Goal: Task Accomplishment & Management: Complete application form

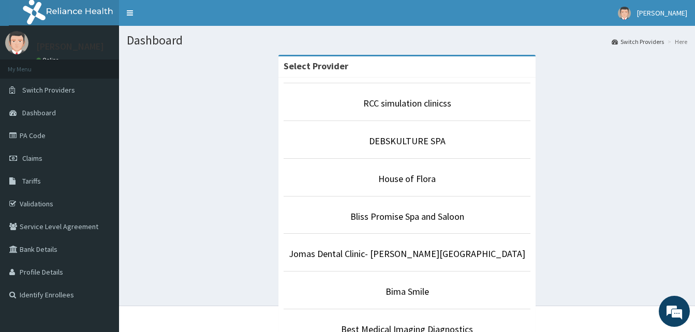
scroll to position [58, 0]
click at [404, 107] on link "RCC simulation clinicss" at bounding box center [407, 103] width 88 height 12
click at [378, 104] on link "RCC simulation clinicss" at bounding box center [407, 103] width 88 height 12
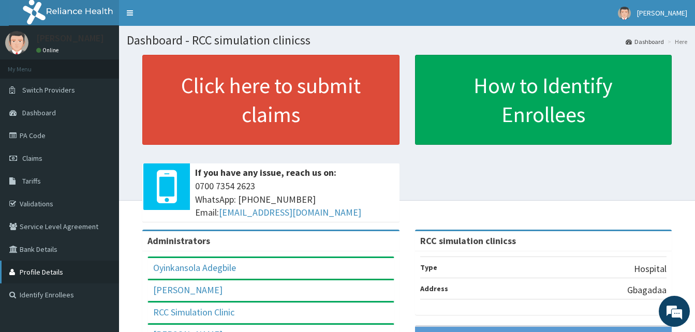
scroll to position [29, 0]
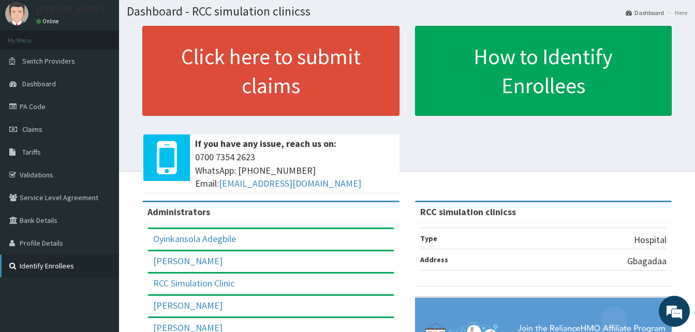
click at [65, 264] on link "Identify Enrollees" at bounding box center [59, 266] width 119 height 23
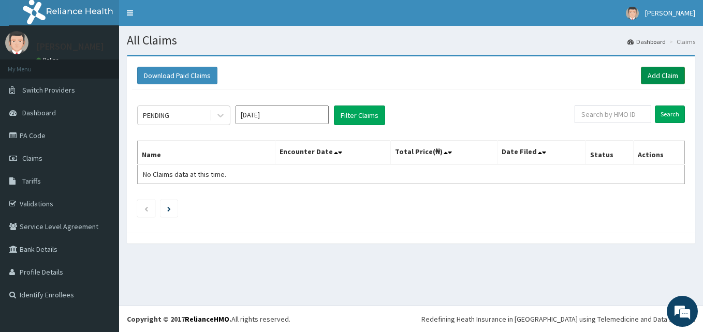
click at [663, 79] on link "Add Claim" at bounding box center [663, 76] width 44 height 18
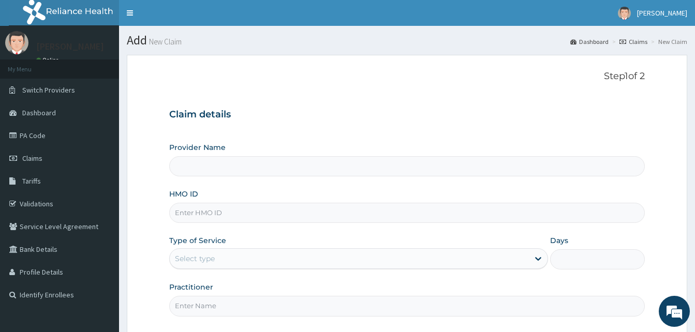
type input "RCC simulation clinicss"
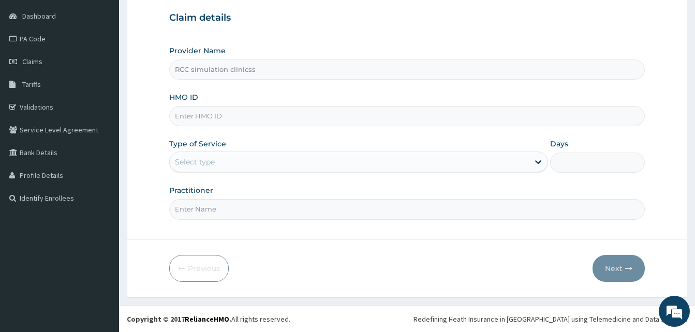
click at [197, 114] on input "HMO ID" at bounding box center [407, 116] width 476 height 20
type input "REL/10768/A"
type input "1"
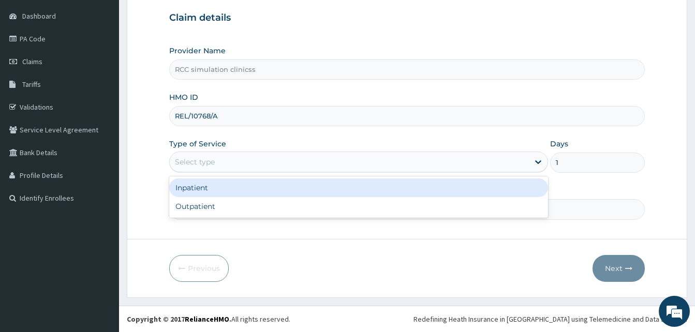
click at [184, 170] on div "Select type" at bounding box center [349, 162] width 359 height 17
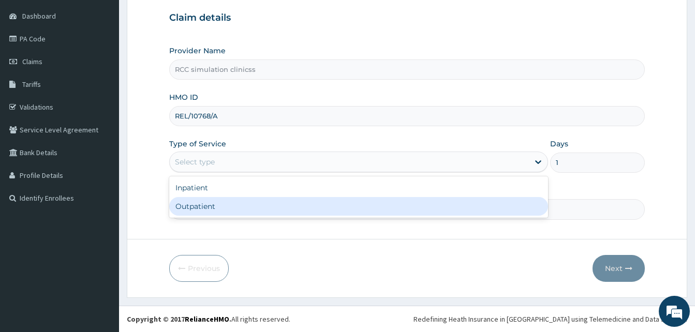
click at [199, 206] on div "Outpatient" at bounding box center [358, 206] width 379 height 19
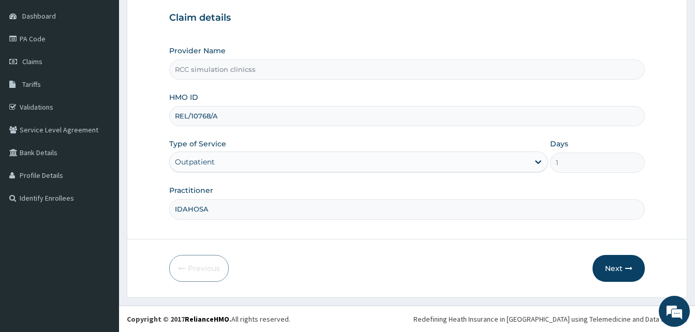
click at [212, 211] on input "IDAHOSA" at bounding box center [407, 209] width 476 height 20
type input "I"
click at [225, 213] on input "Practitioner" at bounding box center [407, 209] width 476 height 20
type input "Idahosa"
click at [610, 268] on button "Next" at bounding box center [618, 268] width 52 height 27
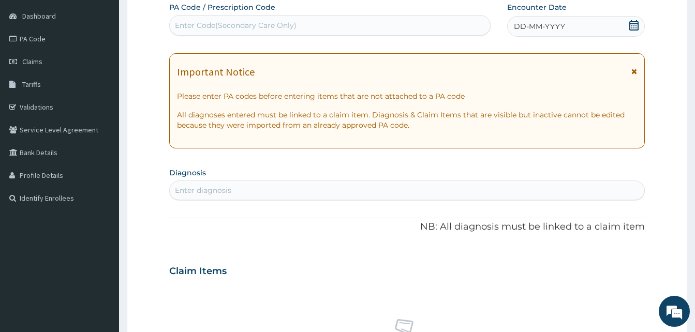
scroll to position [0, 0]
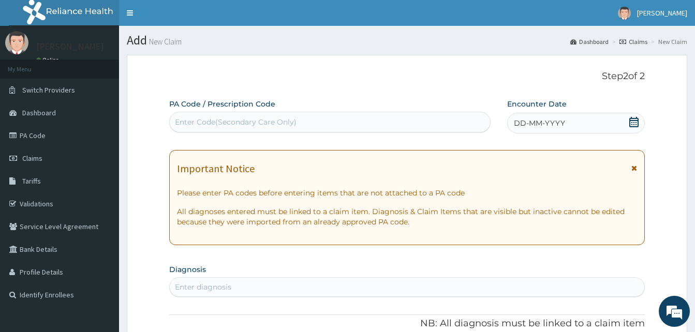
click at [216, 120] on div "Enter Code(Secondary Care Only)" at bounding box center [236, 122] width 122 height 10
drag, startPoint x: 212, startPoint y: 114, endPoint x: 190, endPoint y: 124, distance: 23.9
click at [190, 124] on div "Enter Code(Secondary Care Only)" at bounding box center [330, 122] width 320 height 17
click at [190, 124] on div "Enter Code(Secondary Care Only)" at bounding box center [236, 122] width 122 height 10
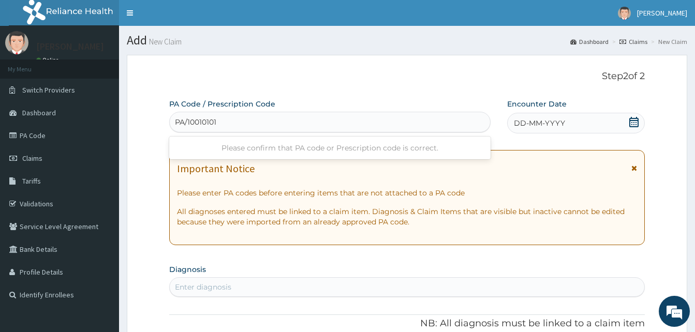
type input "PA/10010101"
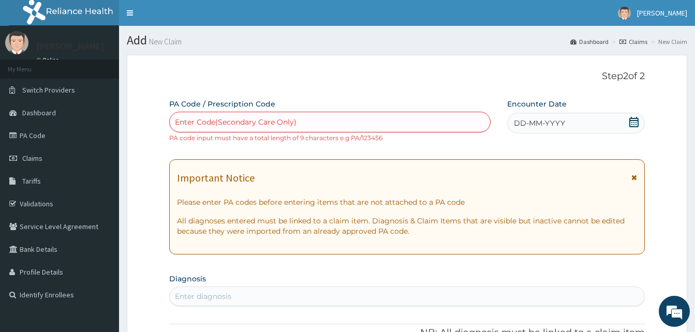
click at [632, 126] on icon at bounding box center [633, 122] width 9 height 10
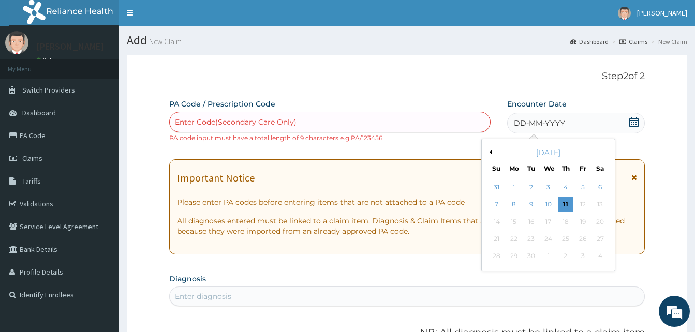
click at [656, 156] on div "Previous Month [DATE] Su Mo Tu We Th Fr Sa 31 1 2 3 4 5 6 7 8 9 10 11 12 13 14 …" at bounding box center [569, 207] width 176 height 136
click at [566, 203] on div "11" at bounding box center [566, 205] width 16 height 16
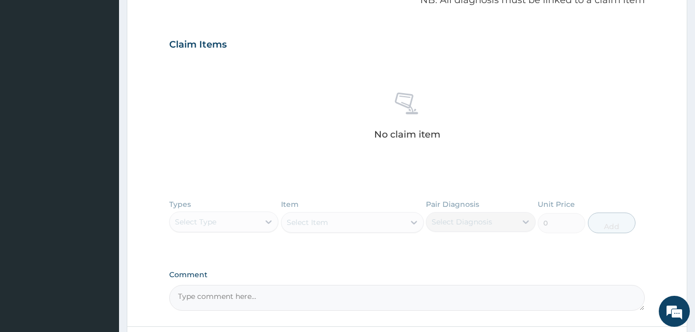
scroll to position [420, 0]
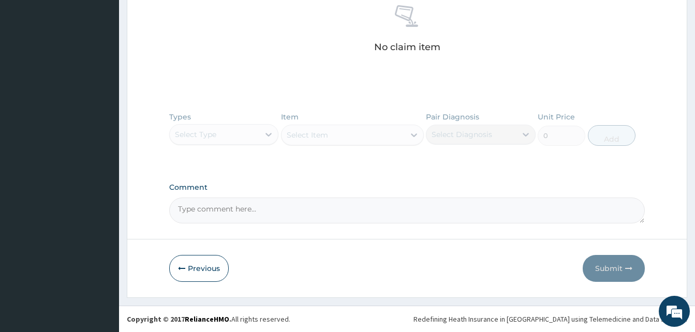
click at [205, 211] on textarea "Comment" at bounding box center [407, 211] width 476 height 26
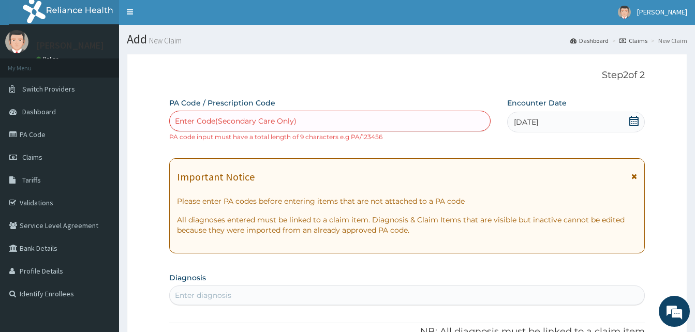
scroll to position [0, 0]
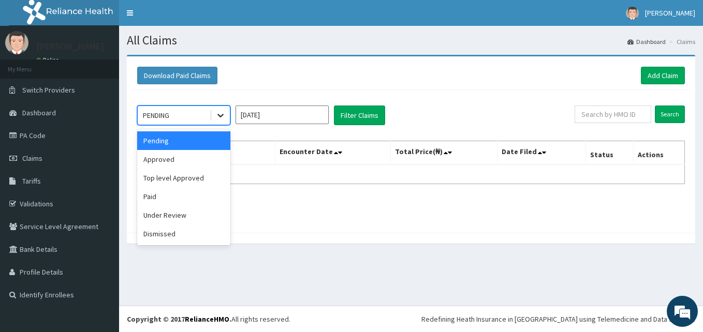
click at [220, 118] on icon at bounding box center [220, 115] width 10 height 10
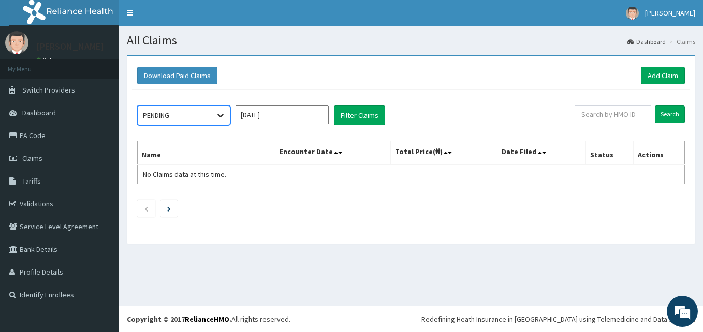
click at [225, 112] on icon at bounding box center [220, 115] width 10 height 10
click at [223, 116] on icon at bounding box center [220, 115] width 10 height 10
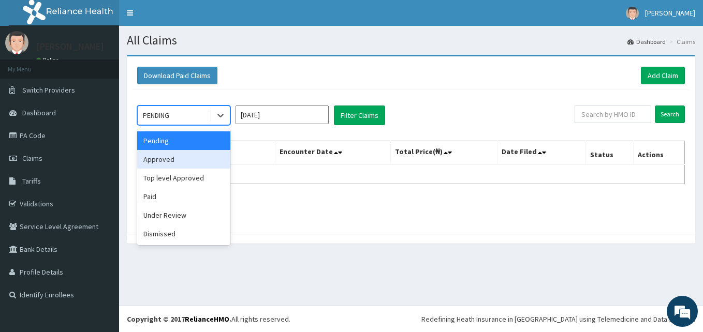
click at [167, 162] on div "Approved" at bounding box center [183, 159] width 93 height 19
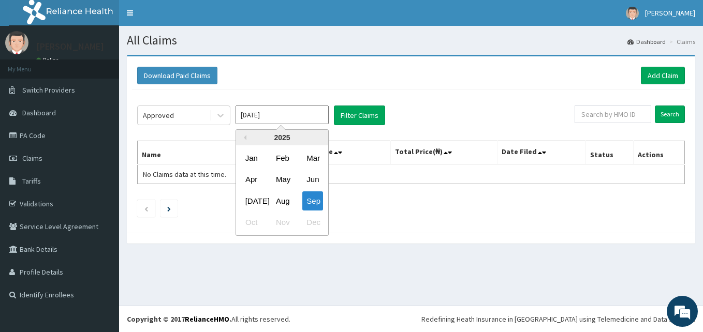
click at [271, 117] on input "[DATE]" at bounding box center [281, 115] width 93 height 19
click at [314, 202] on div "Sep" at bounding box center [312, 200] width 21 height 19
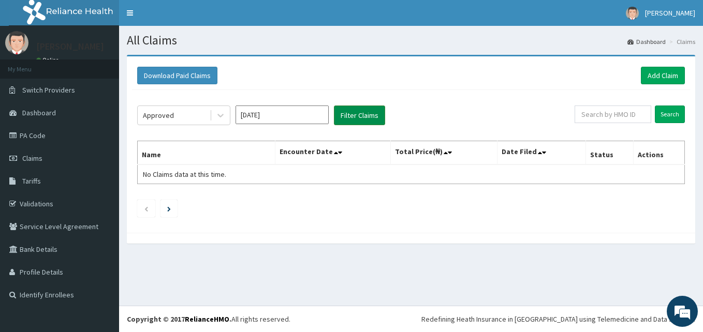
click at [361, 114] on button "Filter Claims" at bounding box center [359, 116] width 51 height 20
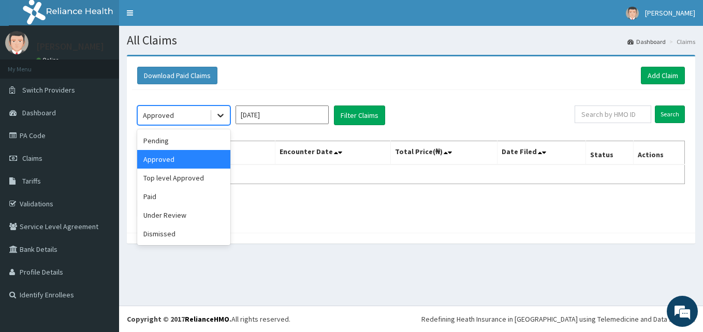
click at [221, 116] on icon at bounding box center [220, 116] width 6 height 4
click at [151, 195] on div "Paid" at bounding box center [183, 196] width 93 height 19
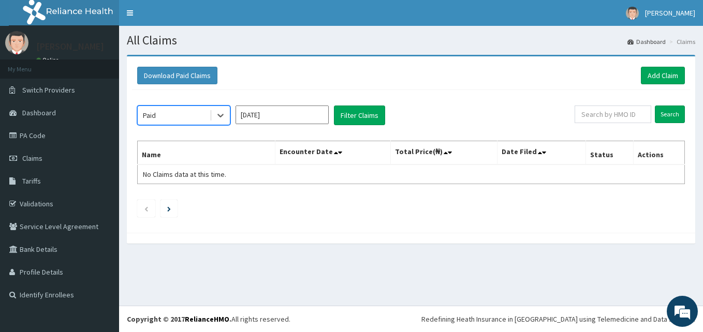
click at [289, 116] on input "[DATE]" at bounding box center [281, 115] width 93 height 19
click at [363, 114] on button "Filter Claims" at bounding box center [359, 116] width 51 height 20
